Goal: Task Accomplishment & Management: Manage account settings

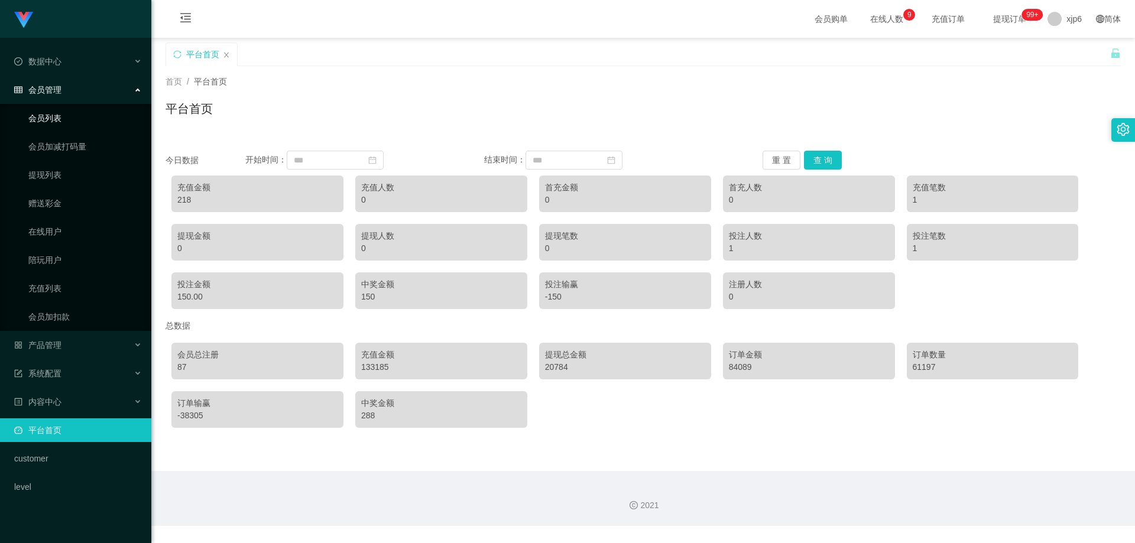
click at [56, 114] on link "会员列表" at bounding box center [85, 118] width 114 height 24
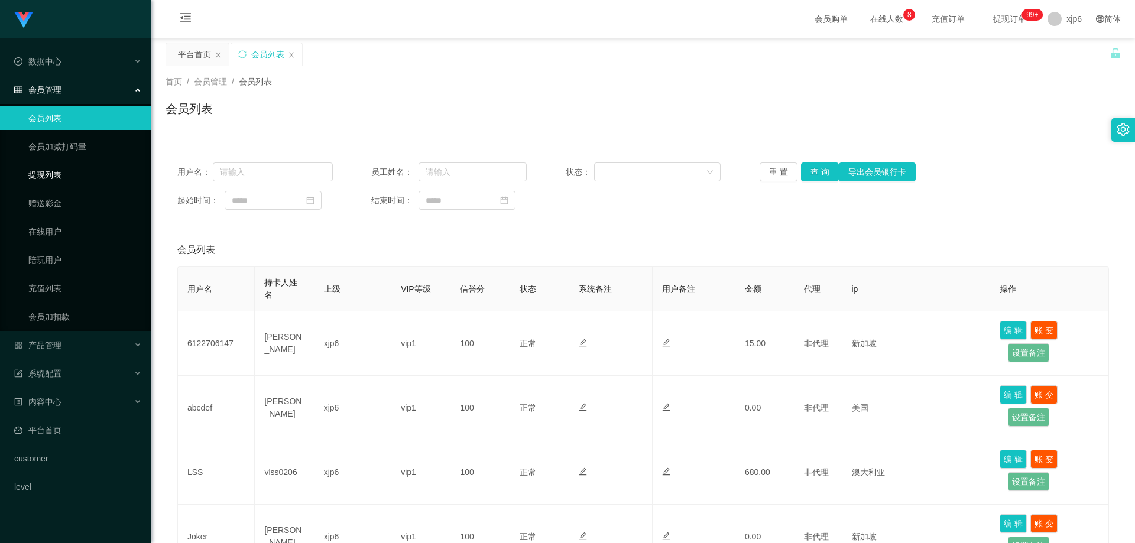
click at [69, 171] on link "提现列表" at bounding box center [85, 175] width 114 height 24
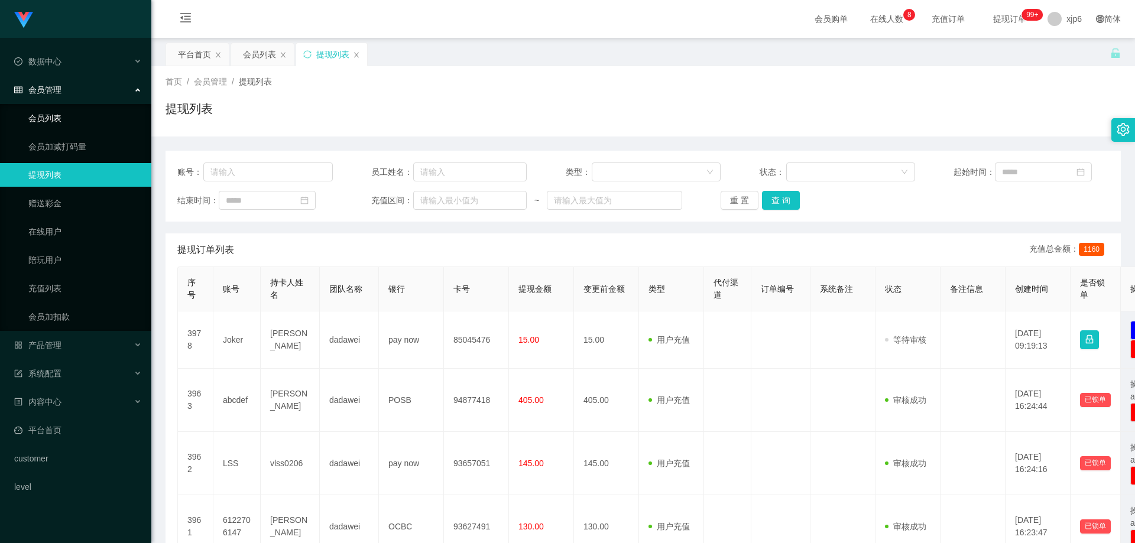
click at [72, 116] on link "会员列表" at bounding box center [85, 118] width 114 height 24
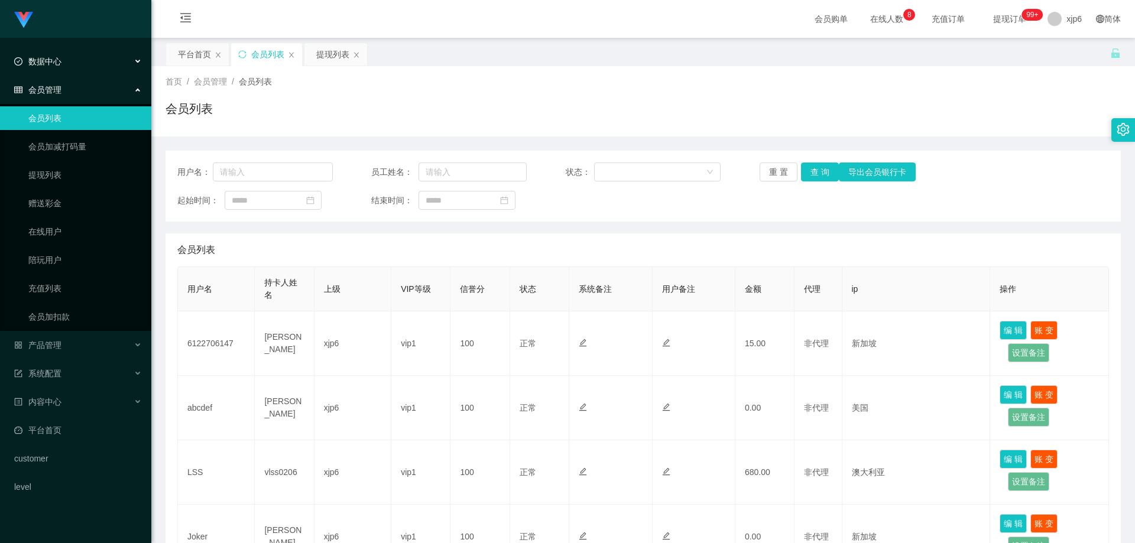
click at [68, 64] on div "数据中心" at bounding box center [75, 62] width 151 height 24
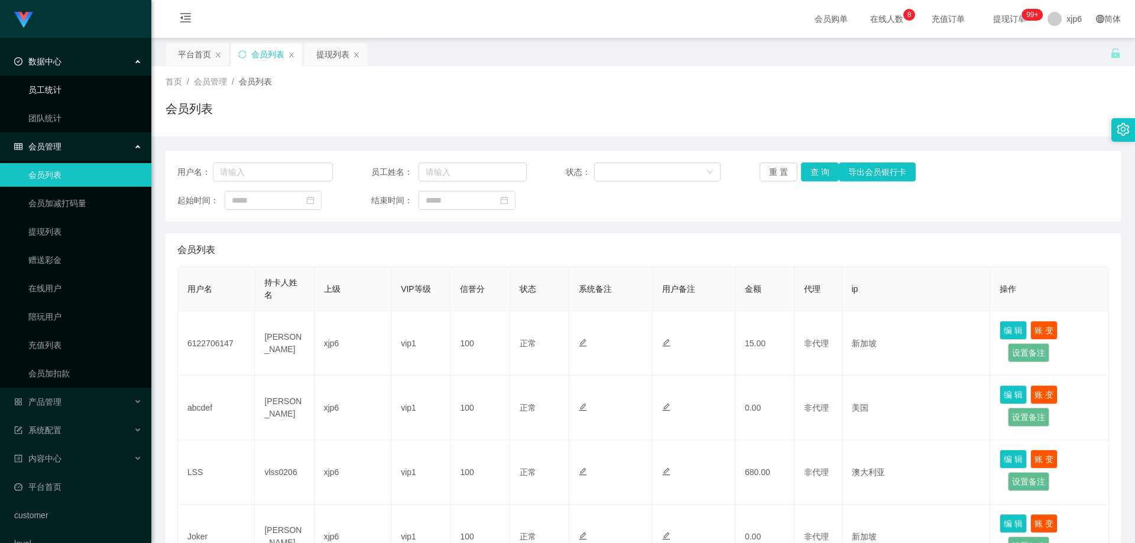
click at [60, 91] on link "员工统计" at bounding box center [85, 90] width 114 height 24
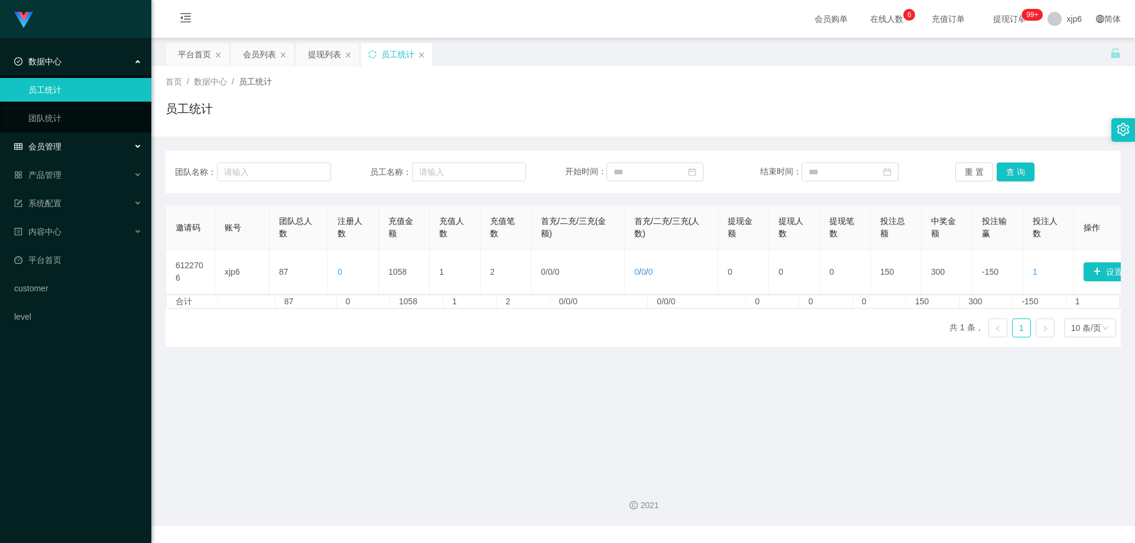
click at [57, 145] on span "会员管理" at bounding box center [37, 146] width 47 height 9
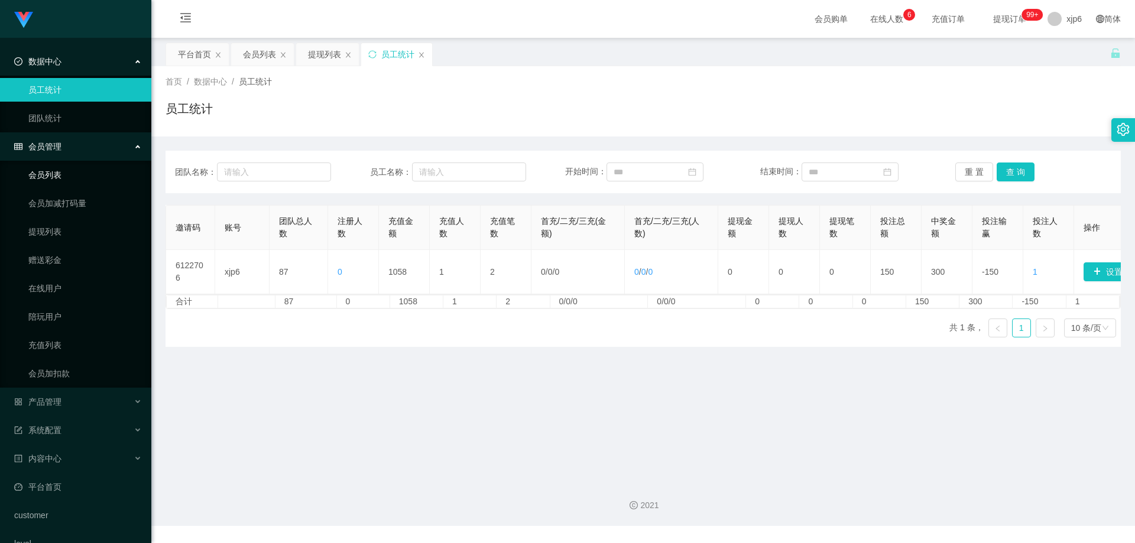
click at [55, 175] on link "会员列表" at bounding box center [85, 175] width 114 height 24
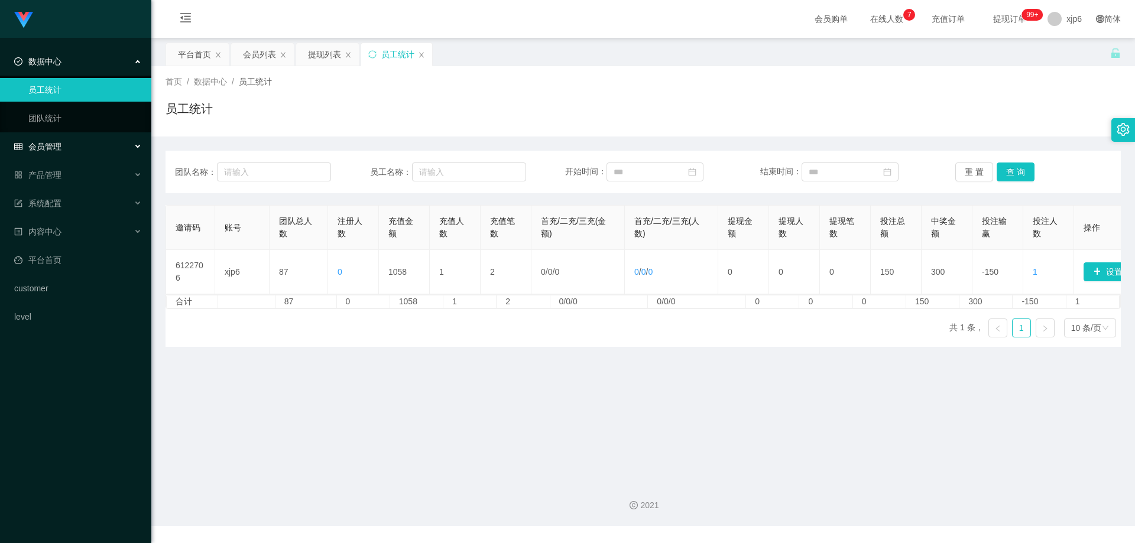
click at [50, 148] on span "会员管理" at bounding box center [37, 146] width 47 height 9
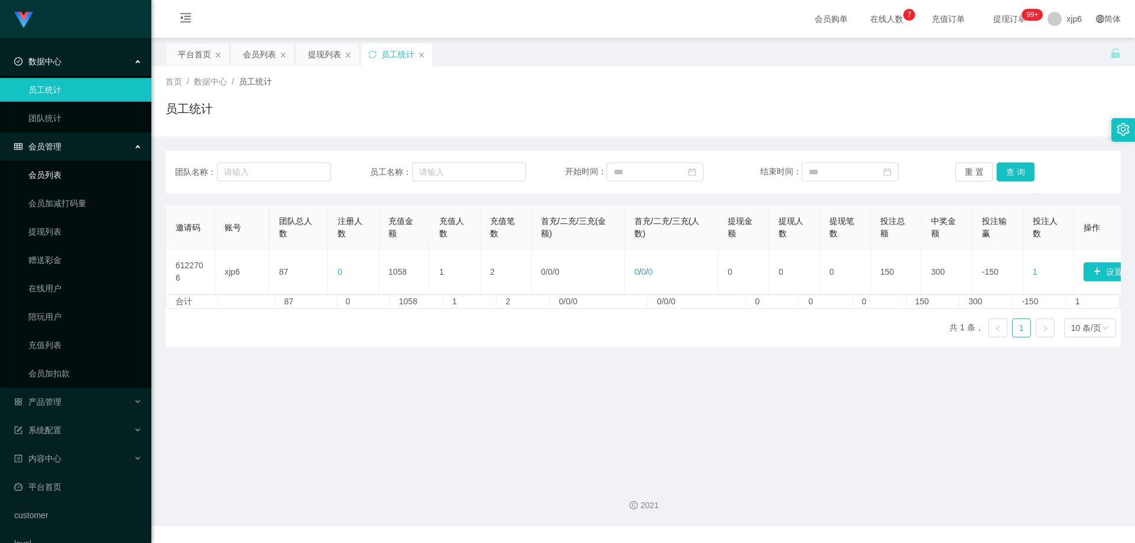
click at [65, 173] on link "会员列表" at bounding box center [85, 175] width 114 height 24
